Goal: Transaction & Acquisition: Subscribe to service/newsletter

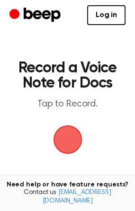
click at [57, 142] on span "button" at bounding box center [67, 139] width 26 height 26
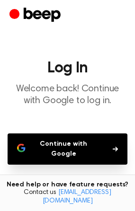
click at [30, 15] on icon "Beep" at bounding box center [42, 15] width 37 height 14
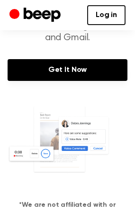
scroll to position [94, 0]
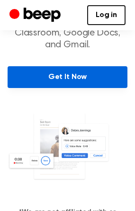
click at [65, 75] on link "Get It Now" at bounding box center [68, 77] width 120 height 22
